Goal: Book appointment/travel/reservation

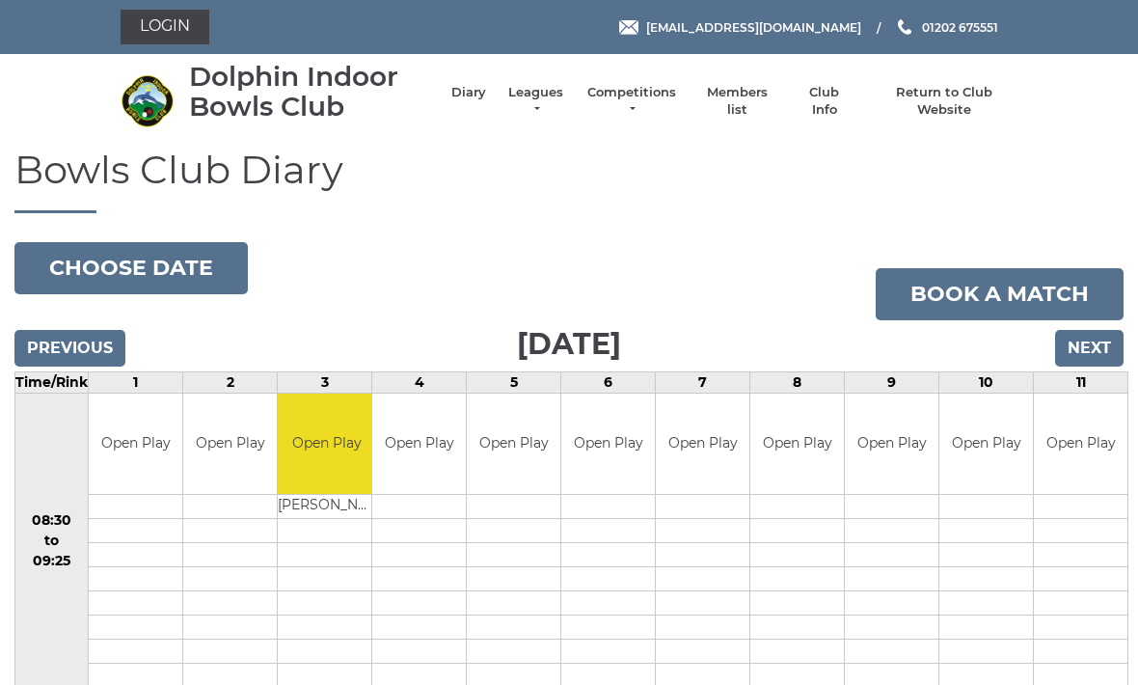
click at [1106, 340] on input "Next" at bounding box center [1089, 348] width 68 height 37
click at [1097, 357] on input "Next" at bounding box center [1089, 348] width 68 height 37
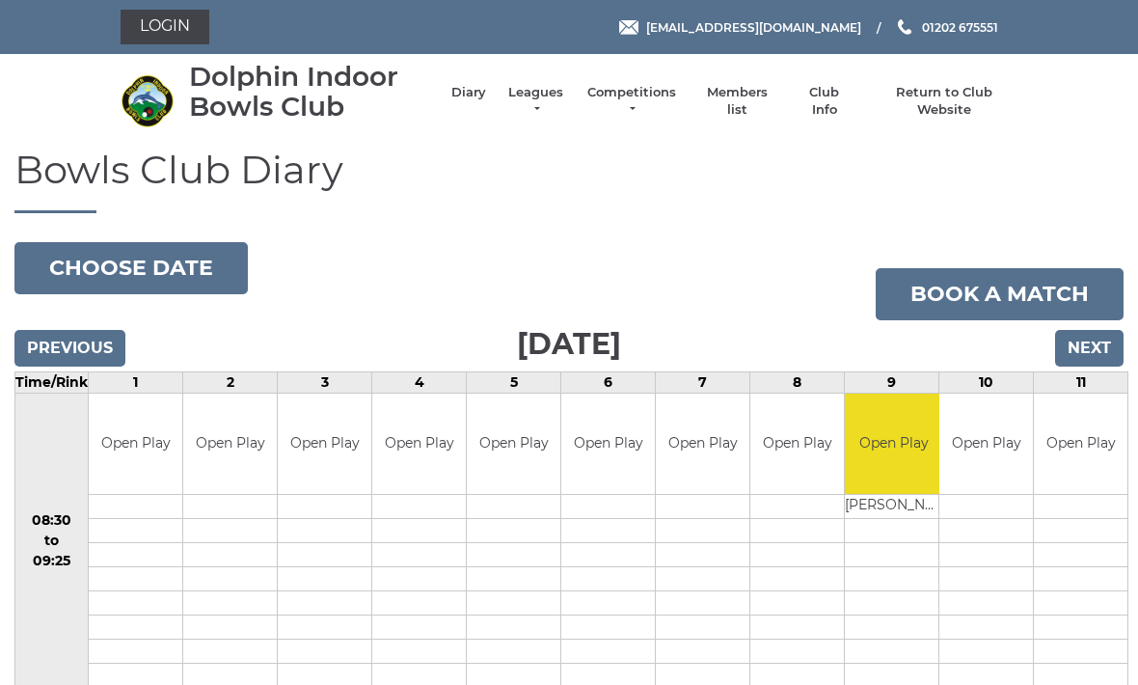
click at [94, 331] on input "Previous" at bounding box center [69, 348] width 111 height 37
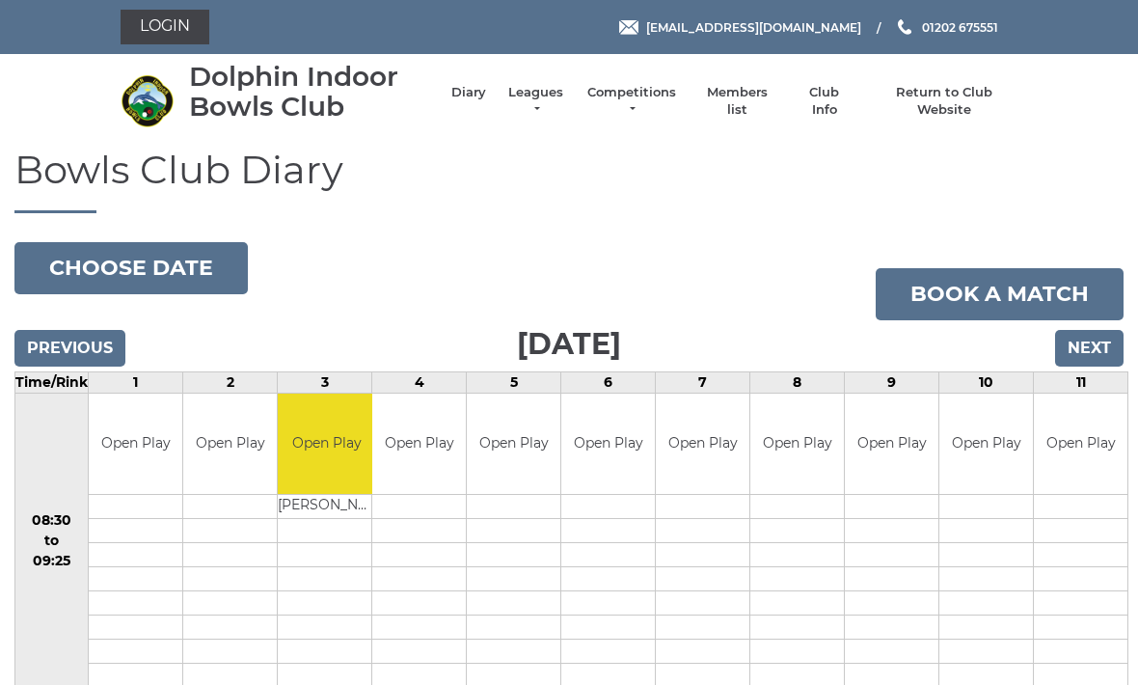
click at [1105, 341] on input "Next" at bounding box center [1089, 348] width 68 height 37
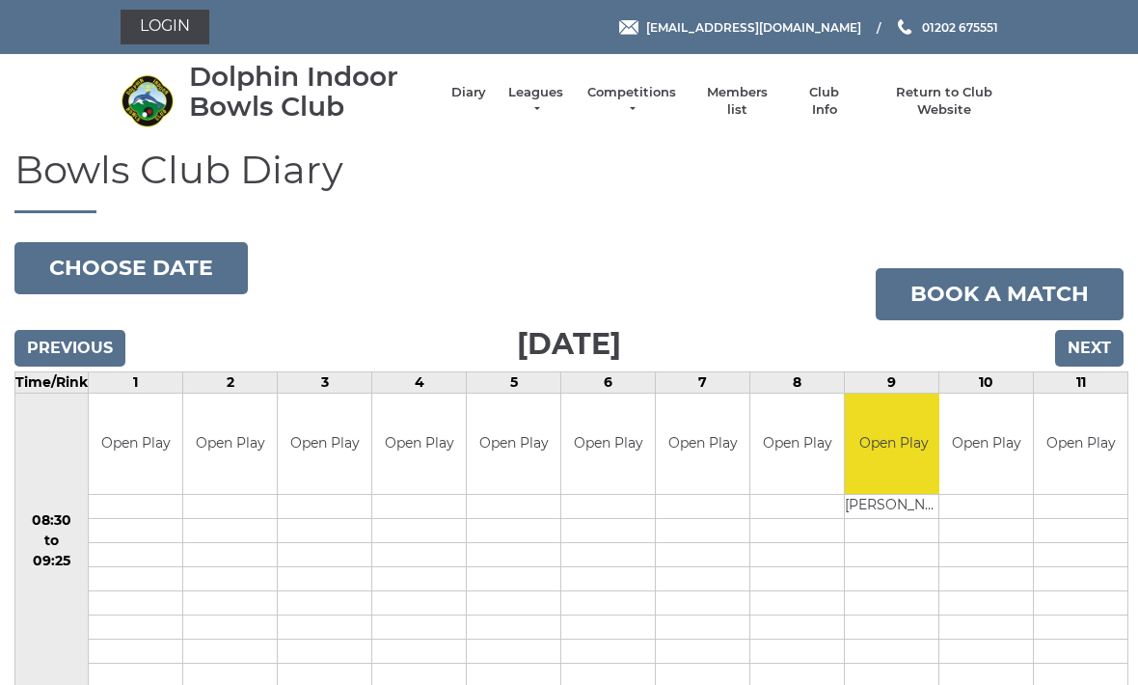
click at [70, 341] on input "Previous" at bounding box center [69, 348] width 111 height 37
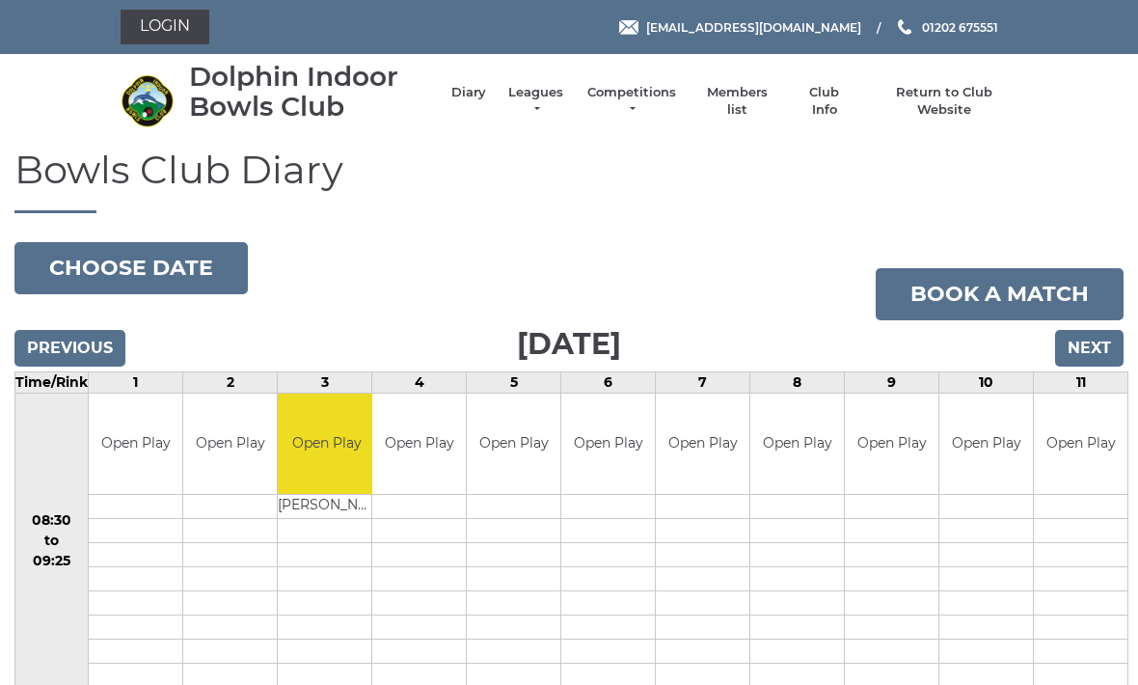
click at [95, 335] on input "Previous" at bounding box center [69, 348] width 111 height 37
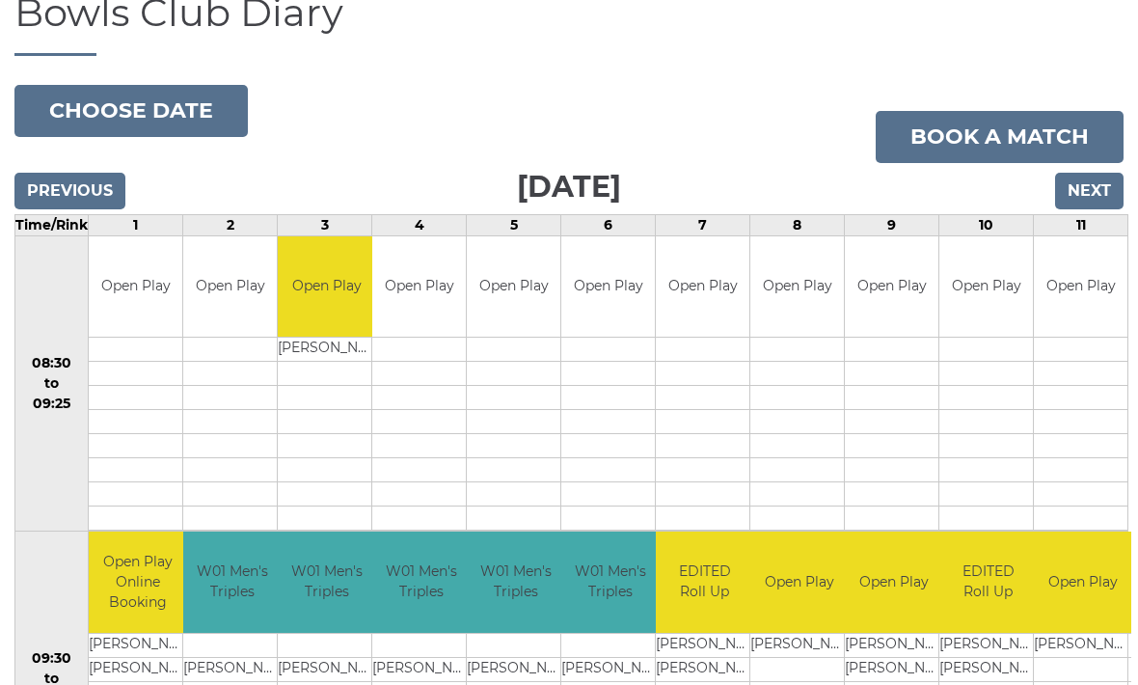
scroll to position [154, 0]
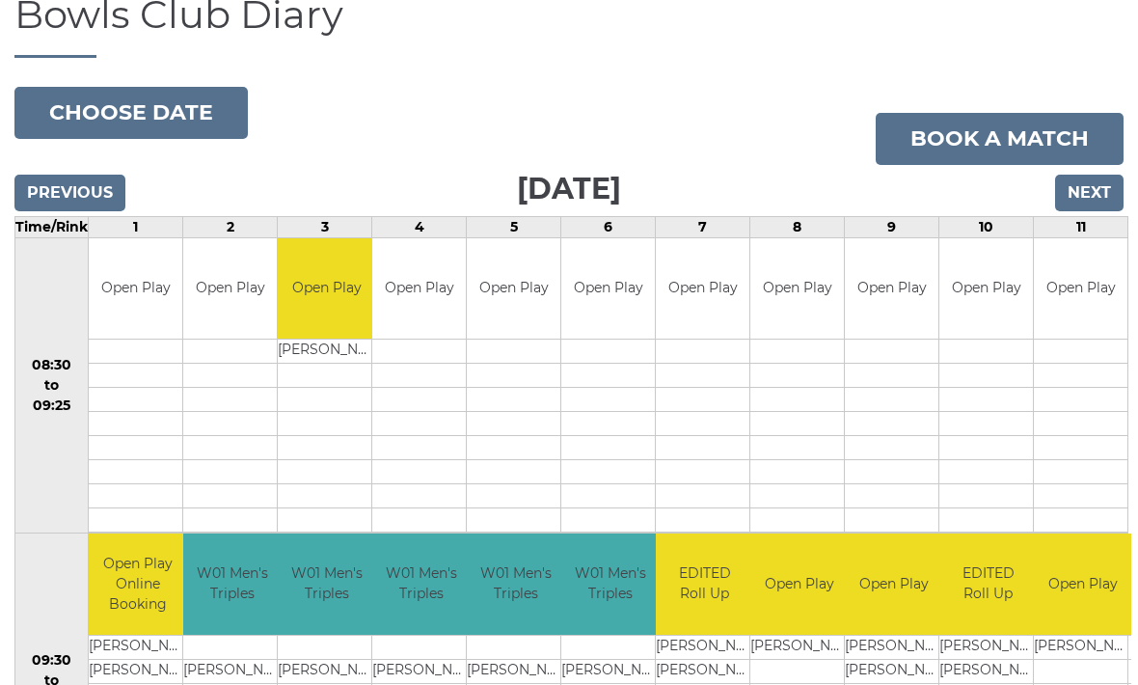
click at [1112, 196] on input "Next" at bounding box center [1089, 194] width 68 height 37
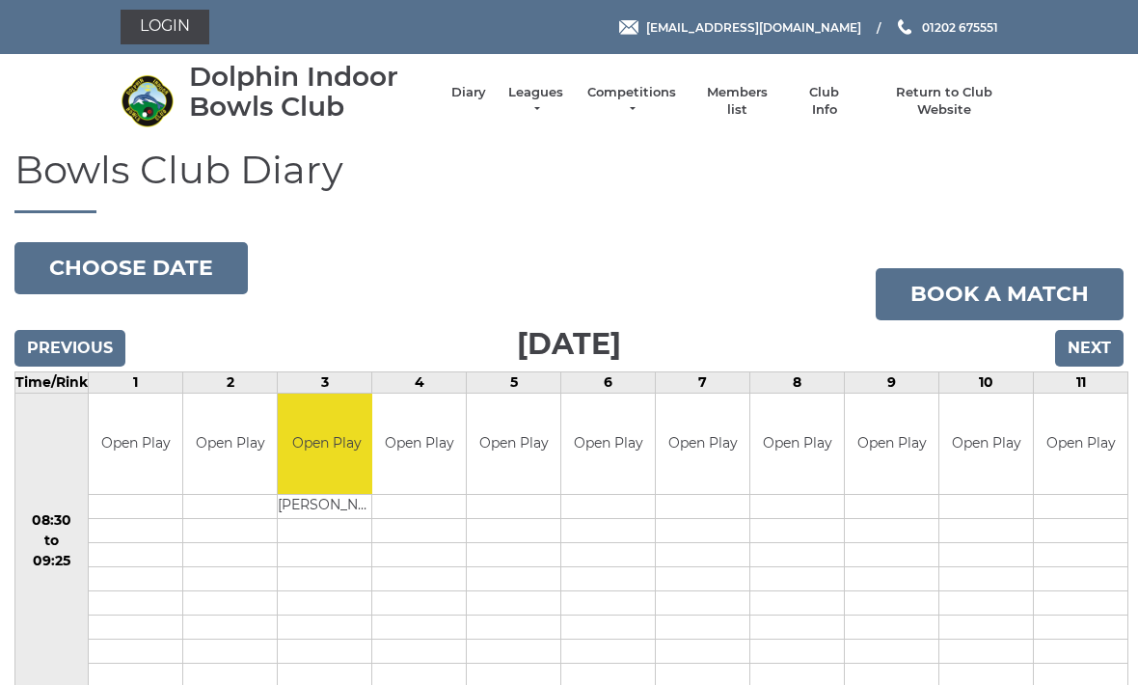
click at [1103, 349] on input "Next" at bounding box center [1089, 348] width 68 height 37
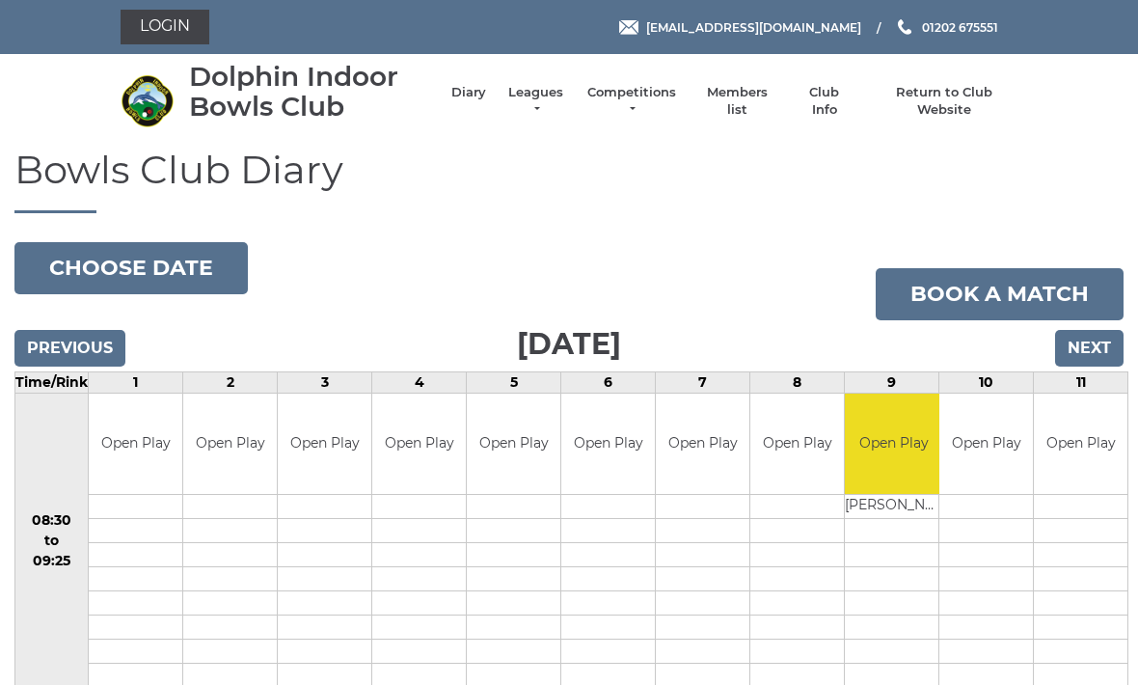
click at [1088, 352] on input "Next" at bounding box center [1089, 348] width 68 height 37
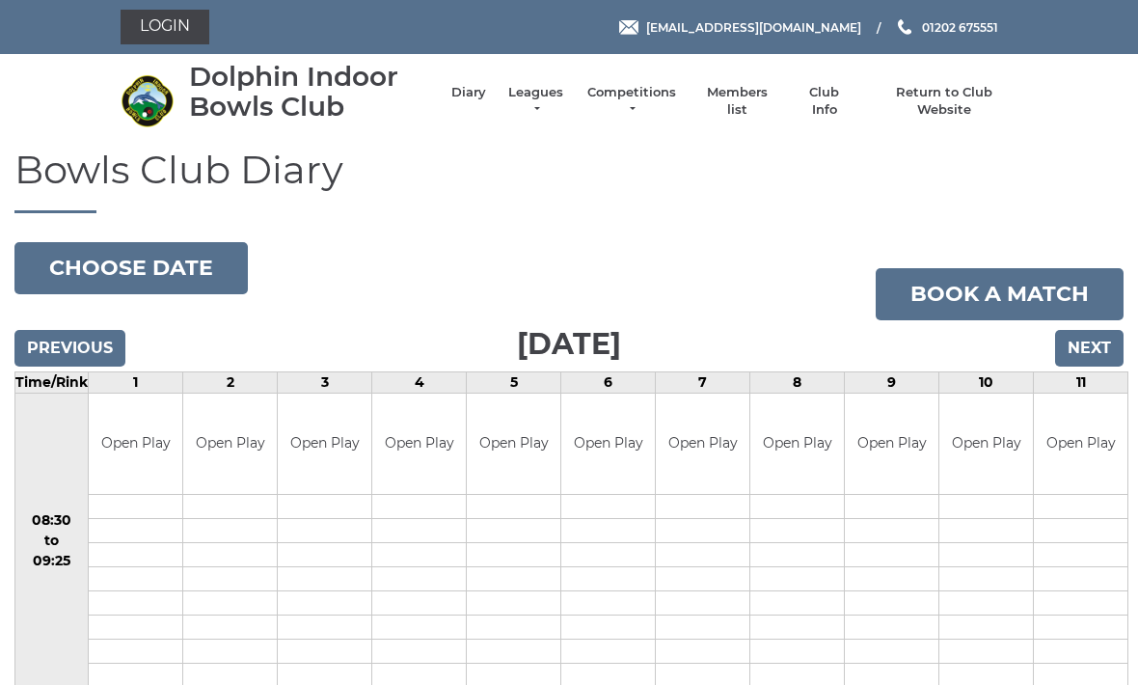
click at [1097, 347] on input "Next" at bounding box center [1089, 348] width 68 height 37
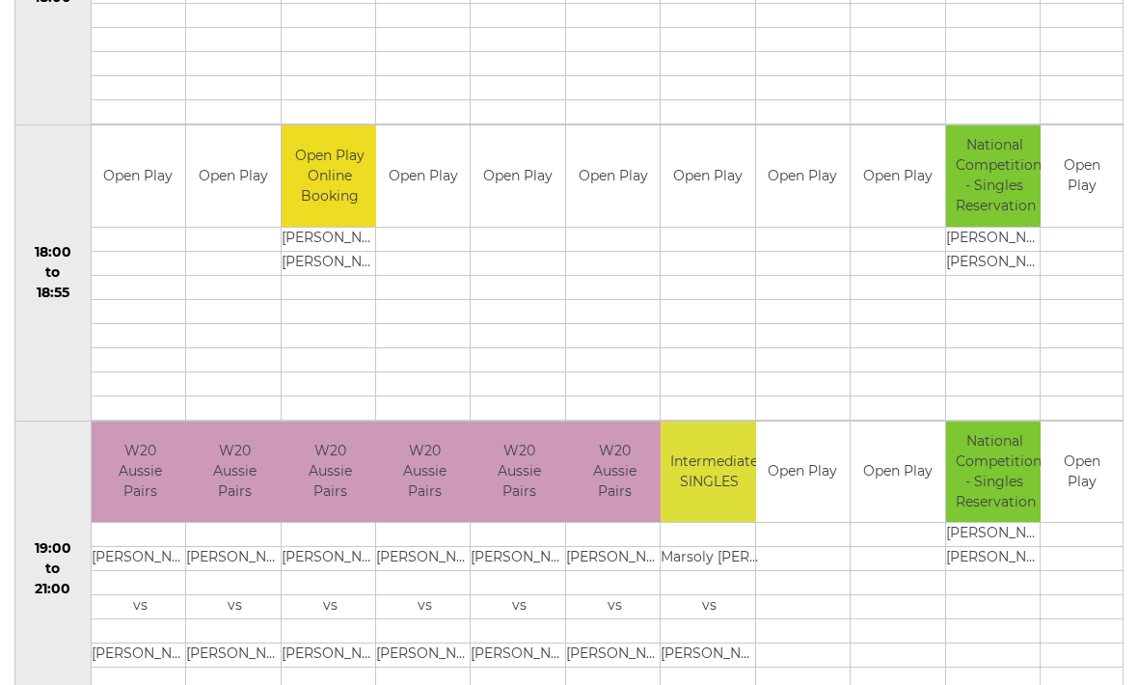
scroll to position [1763, 0]
